Goal: Information Seeking & Learning: Learn about a topic

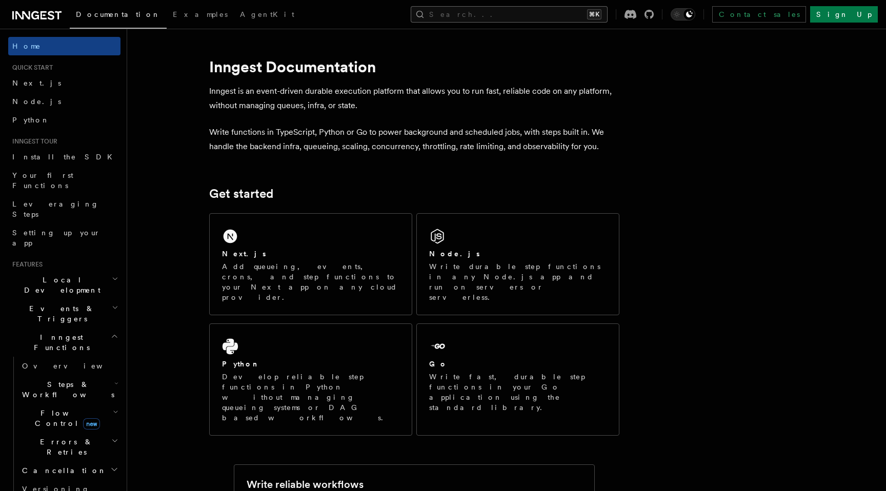
click at [608, 16] on button "Search... ⌘K" at bounding box center [509, 14] width 197 height 16
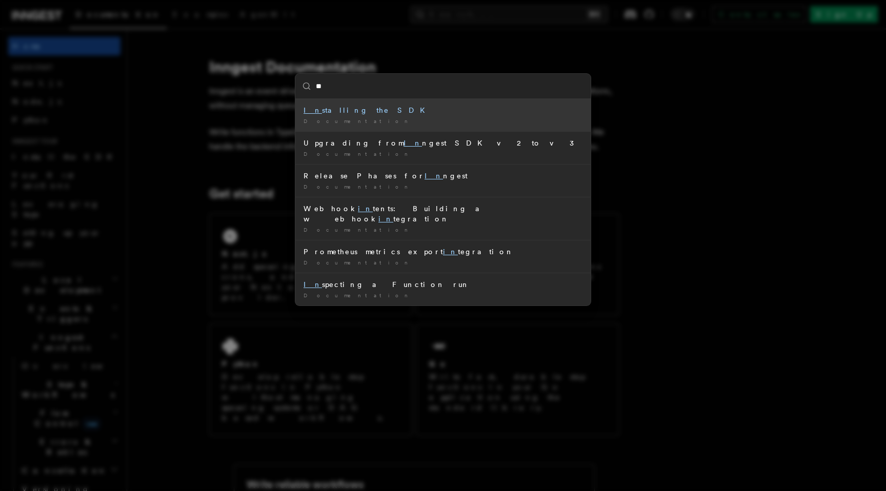
type input "*"
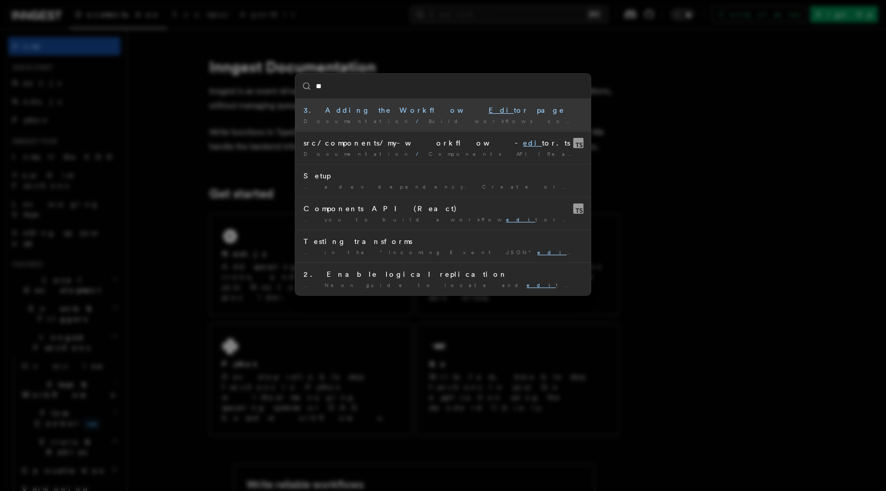
type input "*"
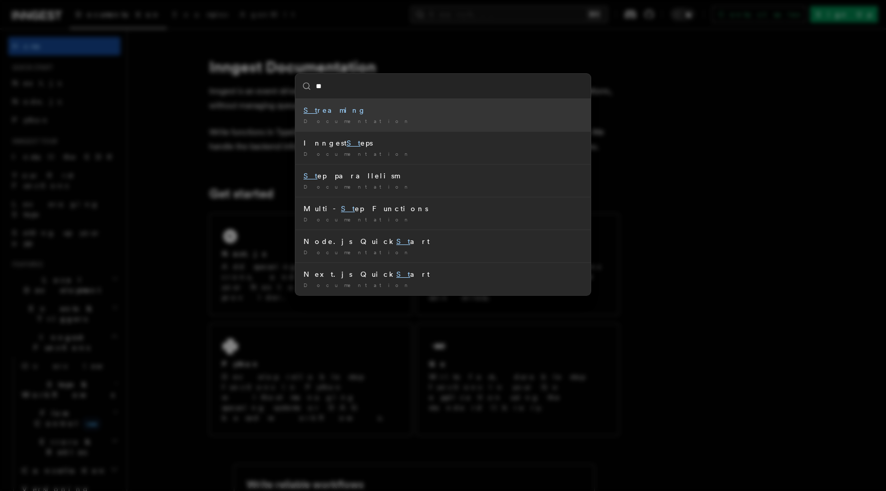
type input "*"
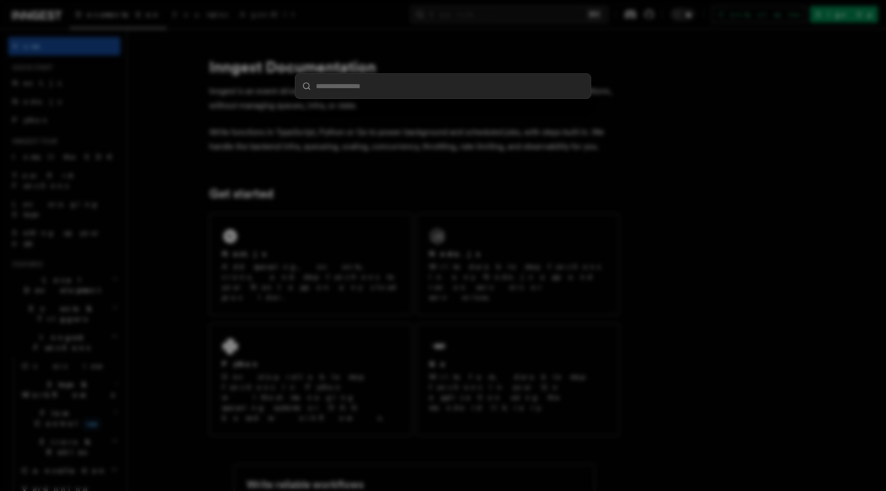
click at [645, 147] on div at bounding box center [443, 245] width 886 height 491
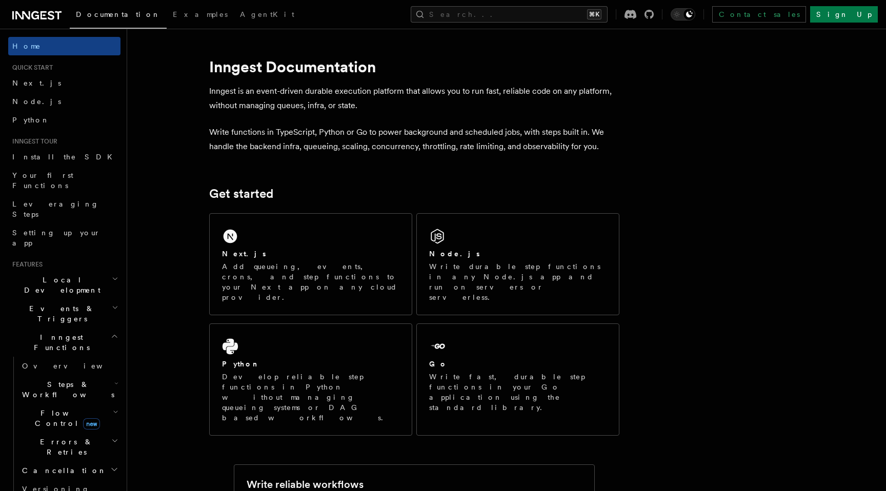
click at [57, 98] on link "Node.js" at bounding box center [64, 101] width 112 height 18
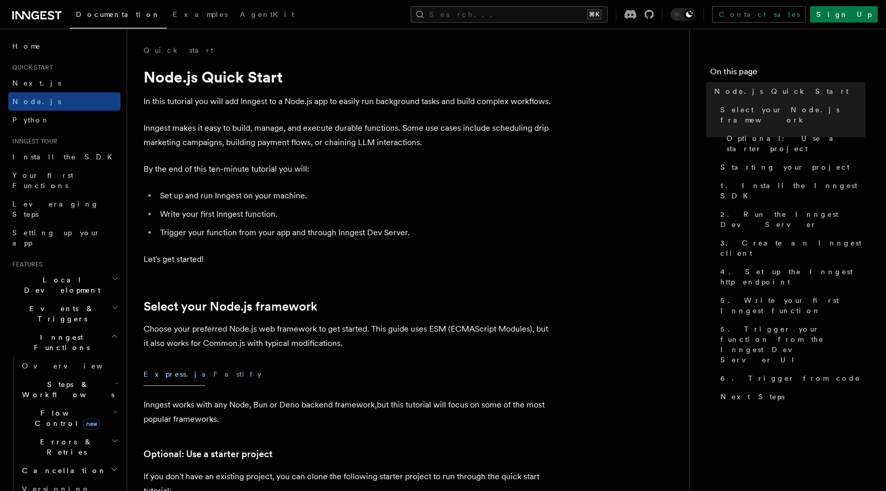
click at [104, 375] on h2 "Steps & Workflows" at bounding box center [69, 389] width 103 height 29
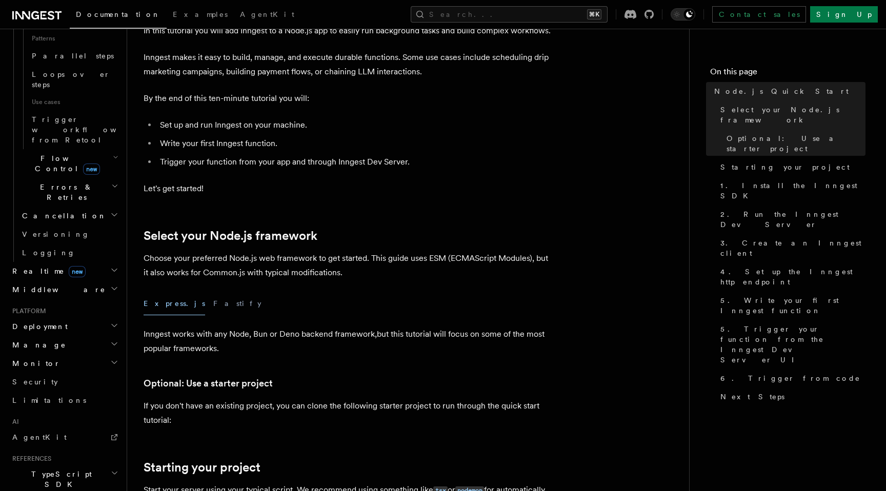
scroll to position [599, 0]
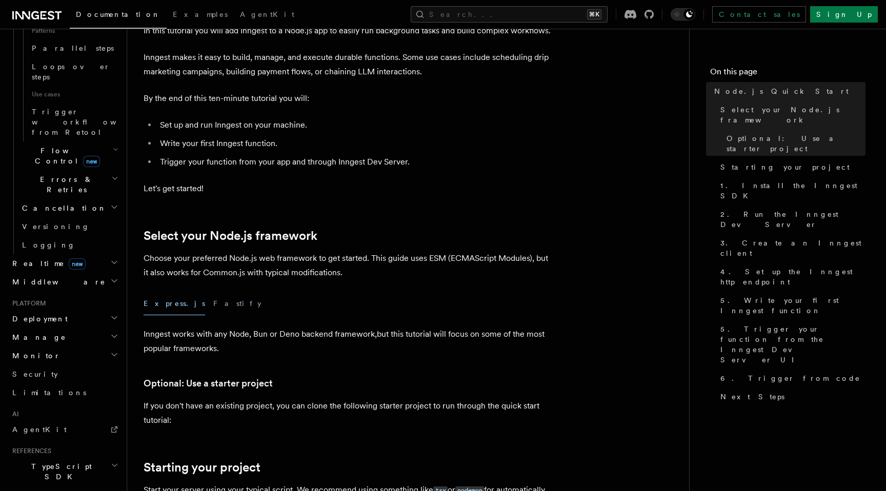
click at [87, 457] on h2 "TypeScript SDK" at bounding box center [64, 471] width 112 height 29
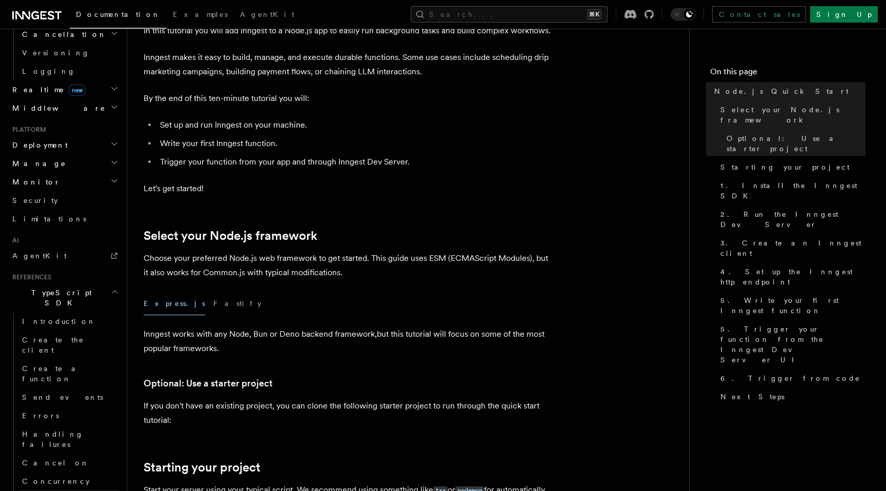
scroll to position [779, 0]
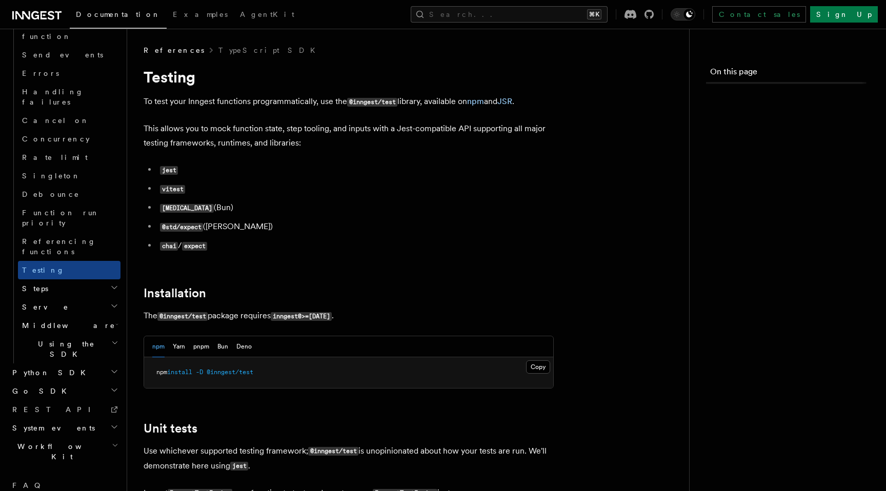
scroll to position [661, 0]
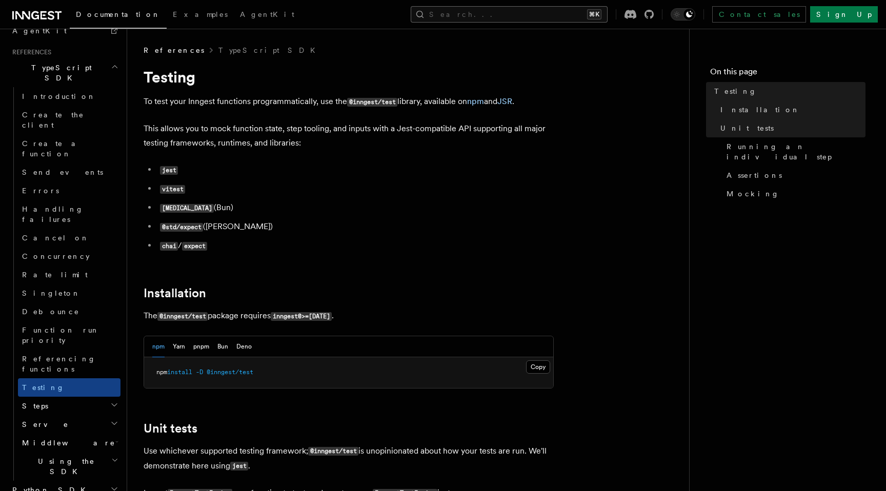
click at [548, 19] on button "Search... ⌘K" at bounding box center [509, 14] width 197 height 16
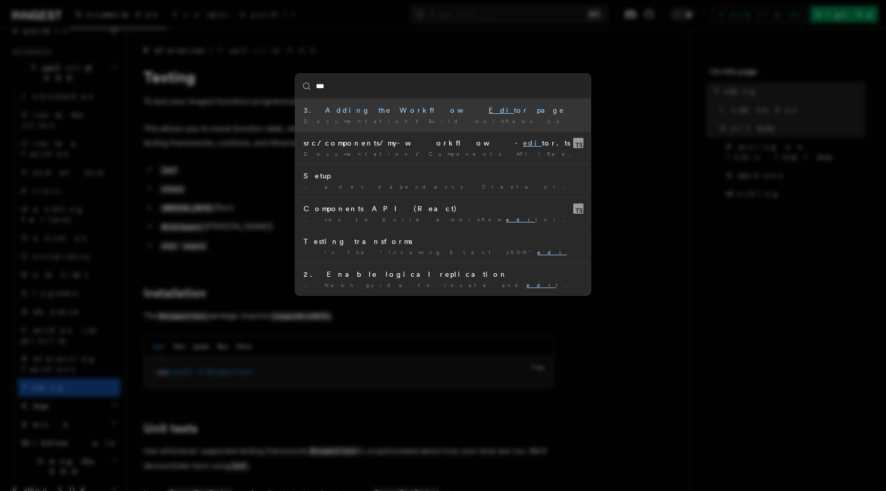
type input "****"
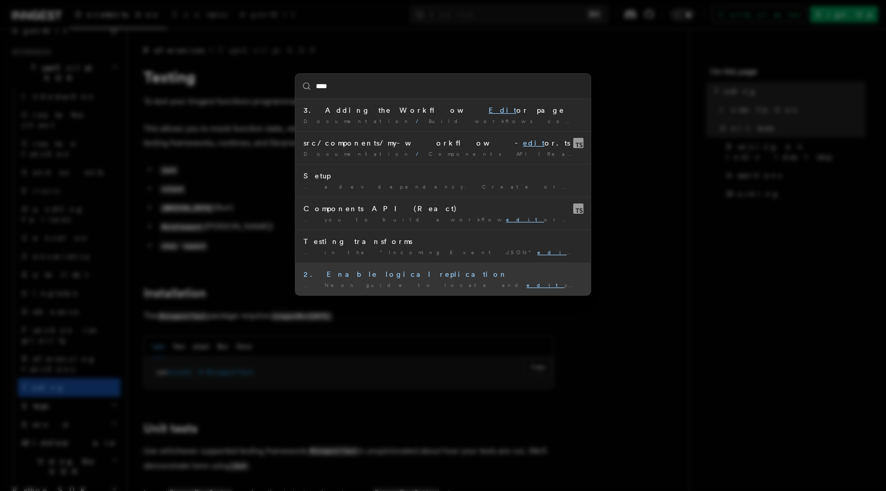
click at [445, 273] on div "2. Enable logical replication" at bounding box center [443, 274] width 279 height 10
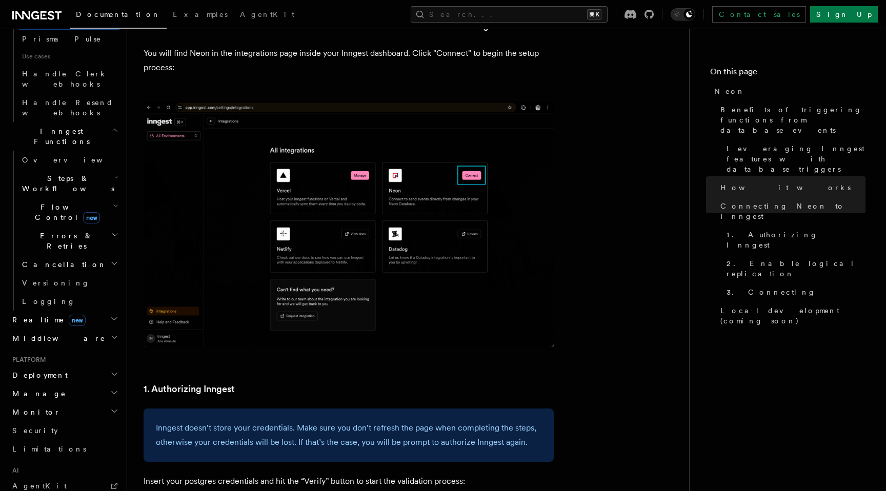
click at [545, 120] on img at bounding box center [349, 225] width 410 height 246
